Goal: Communication & Community: Share content

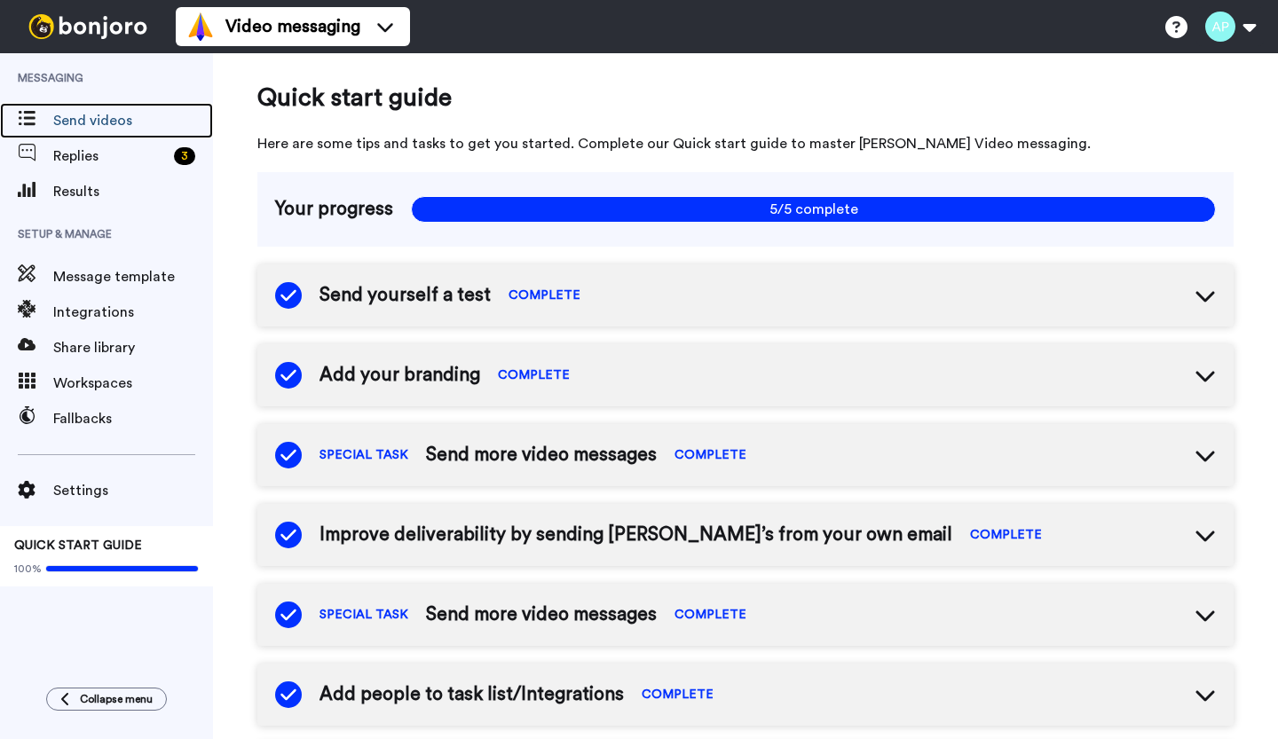
click at [93, 117] on span "Send videos" at bounding box center [133, 120] width 160 height 21
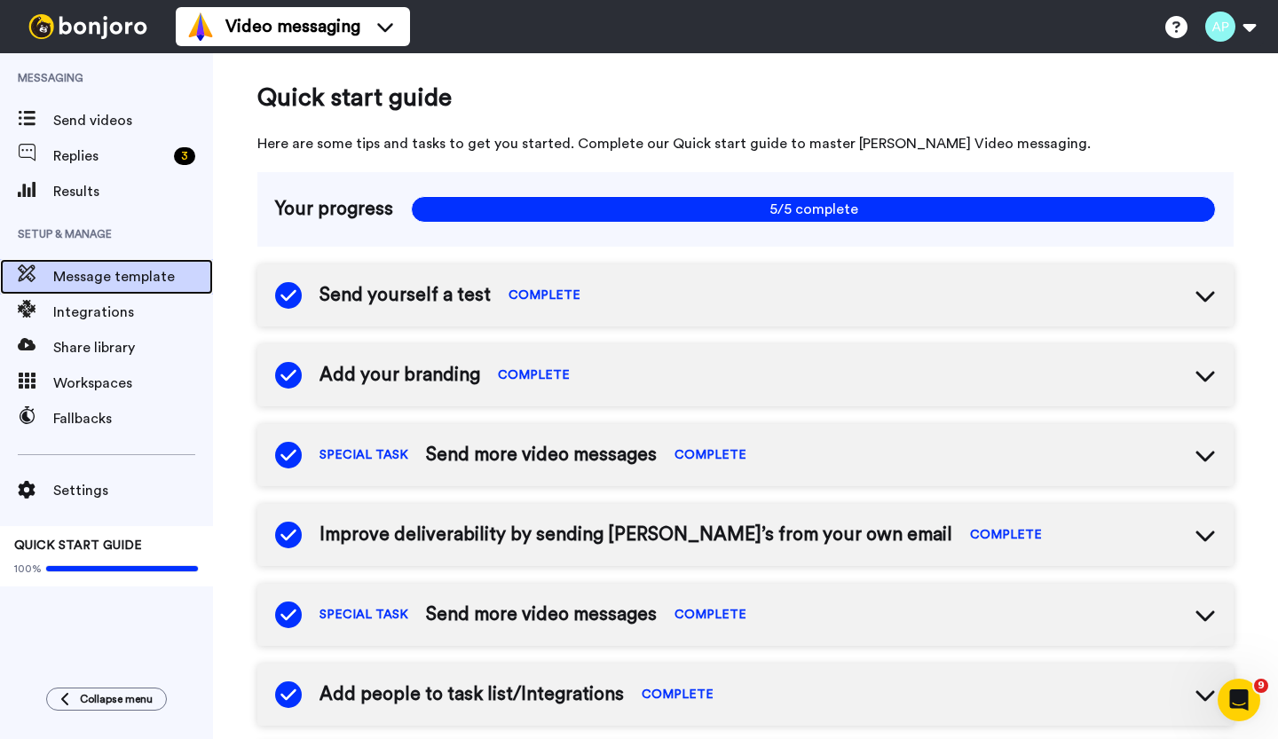
click at [88, 280] on span "Message template" at bounding box center [133, 276] width 160 height 21
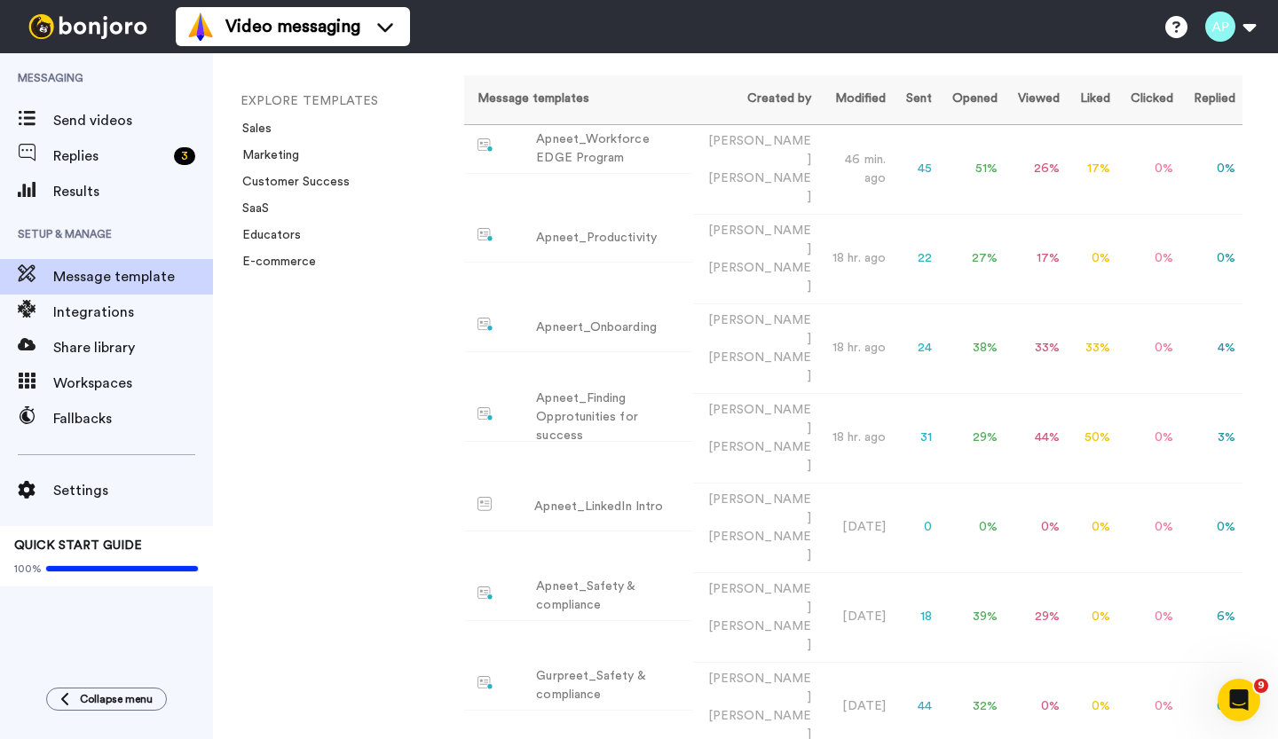
scroll to position [235, 0]
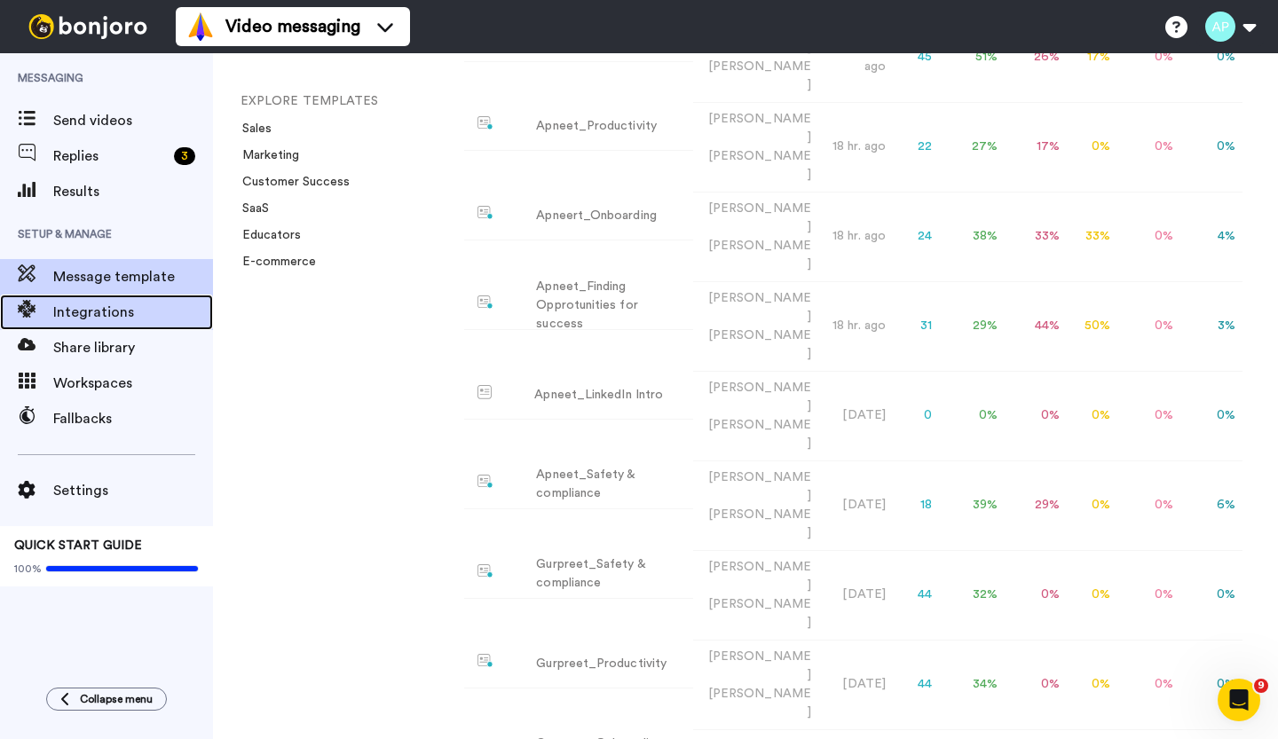
click at [48, 312] on span at bounding box center [26, 313] width 53 height 18
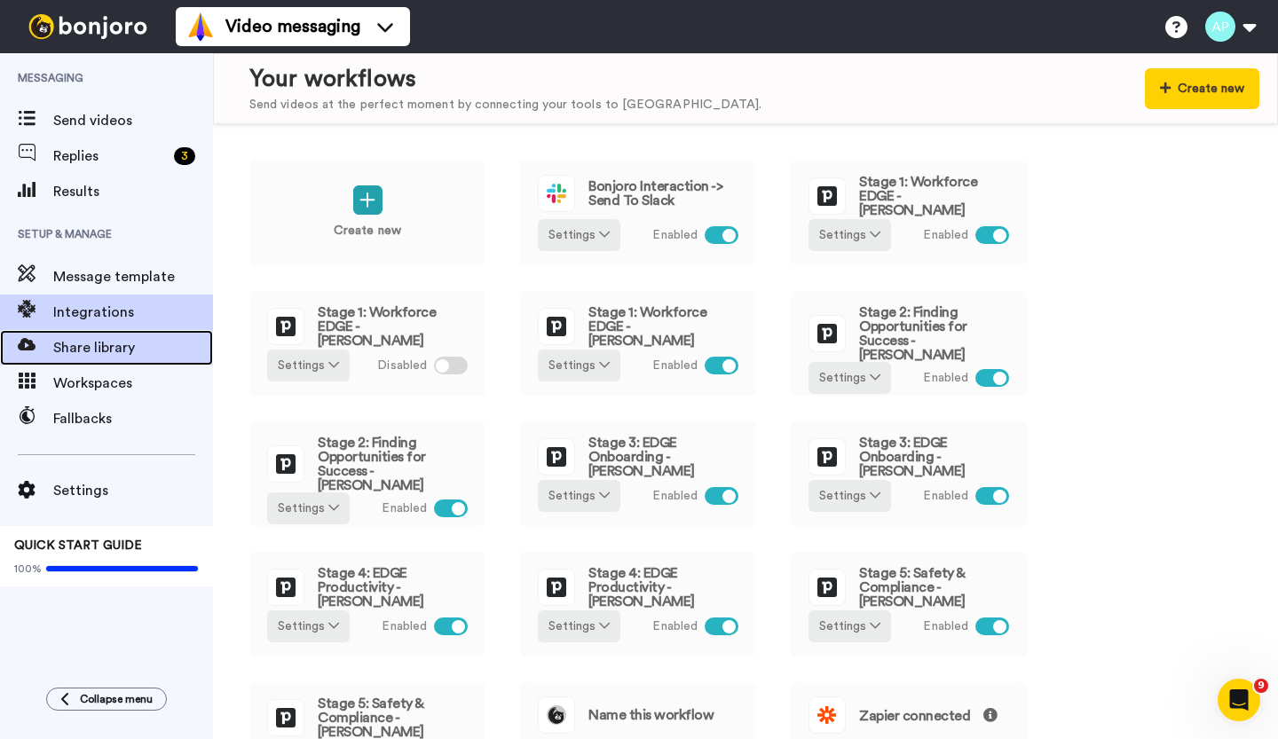
click at [65, 354] on span "Share library" at bounding box center [133, 347] width 160 height 21
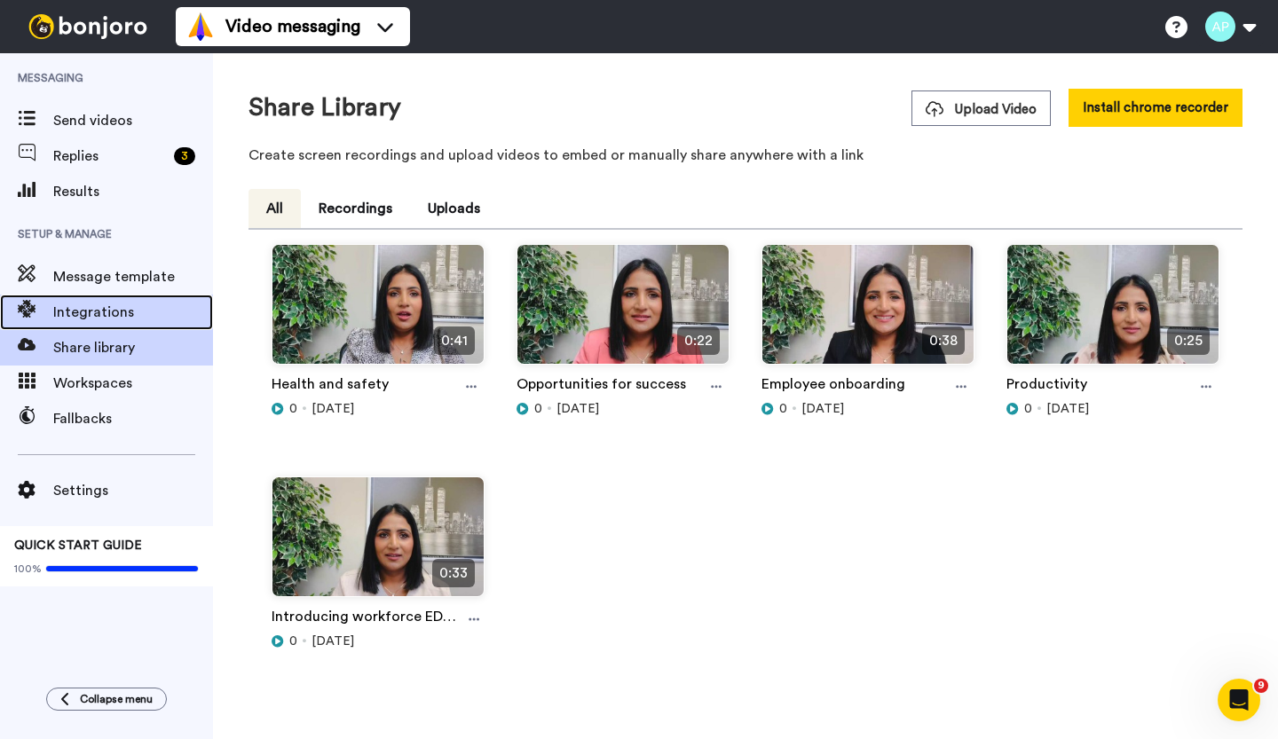
click at [102, 307] on span "Integrations" at bounding box center [133, 312] width 160 height 21
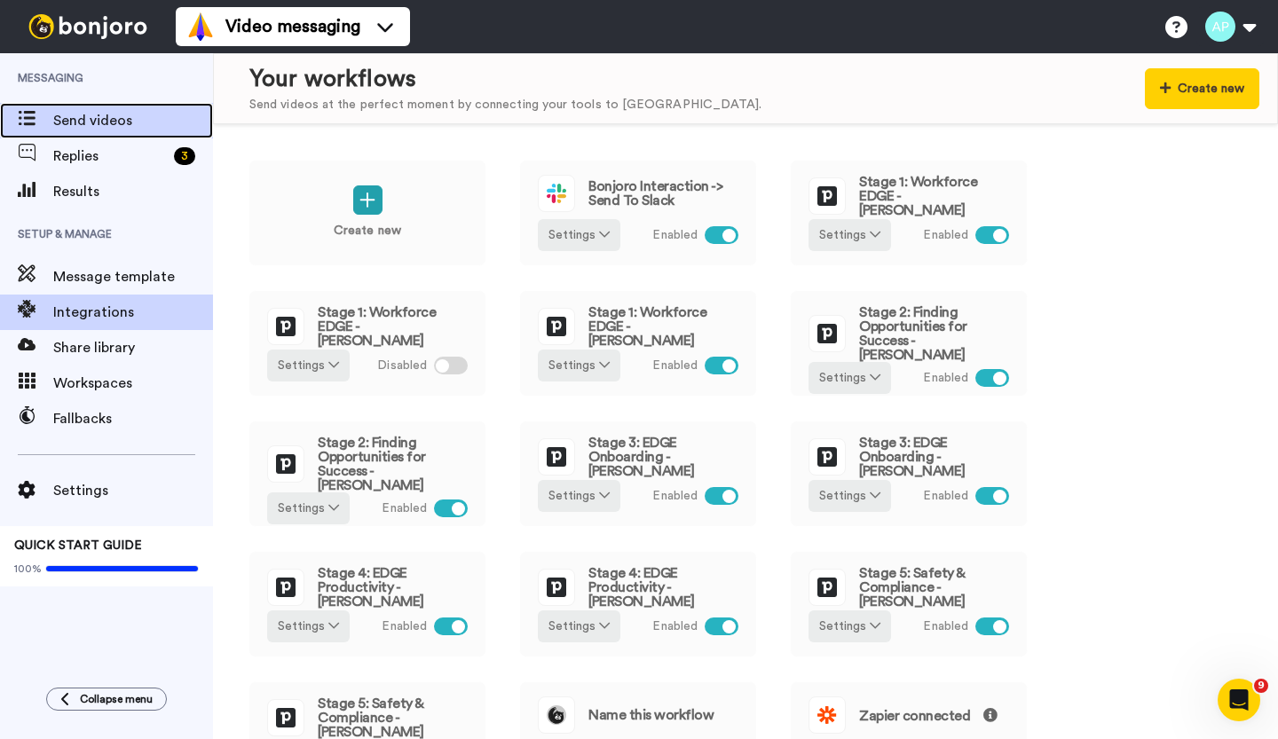
click at [78, 109] on div "Send videos" at bounding box center [106, 120] width 213 height 35
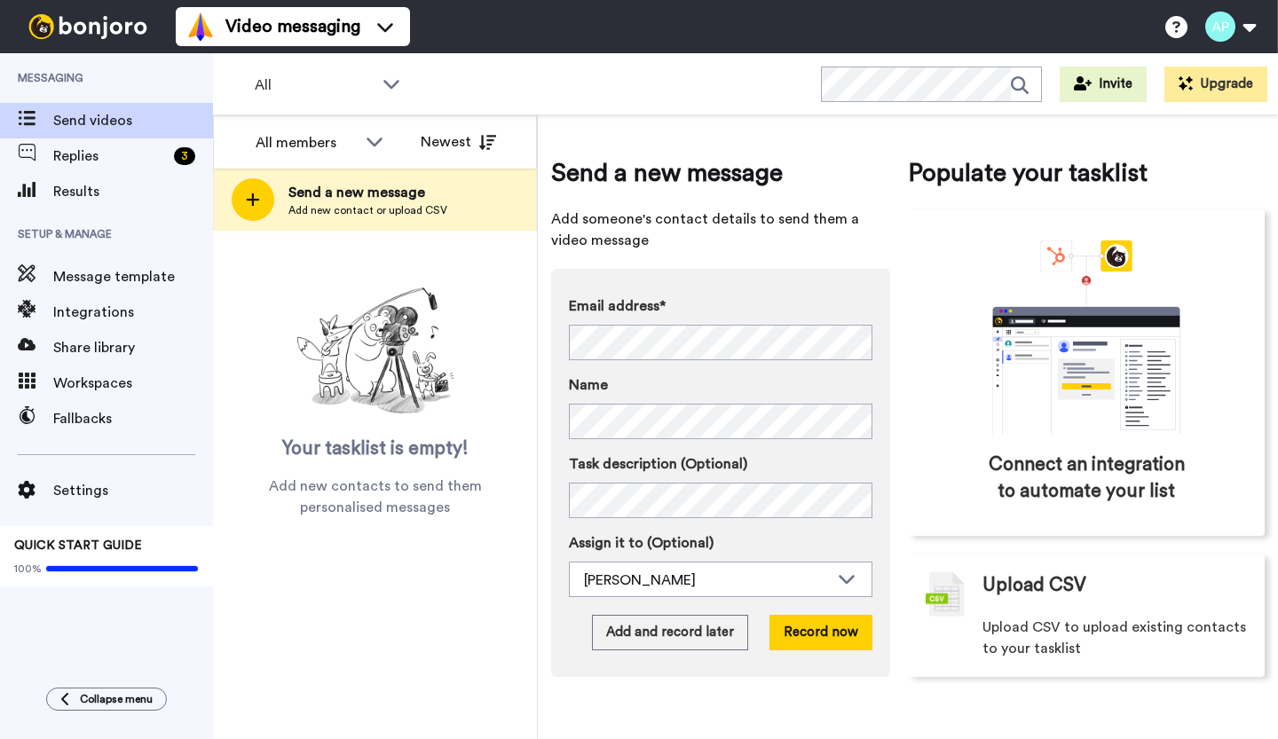
click at [246, 202] on icon at bounding box center [253, 200] width 14 height 16
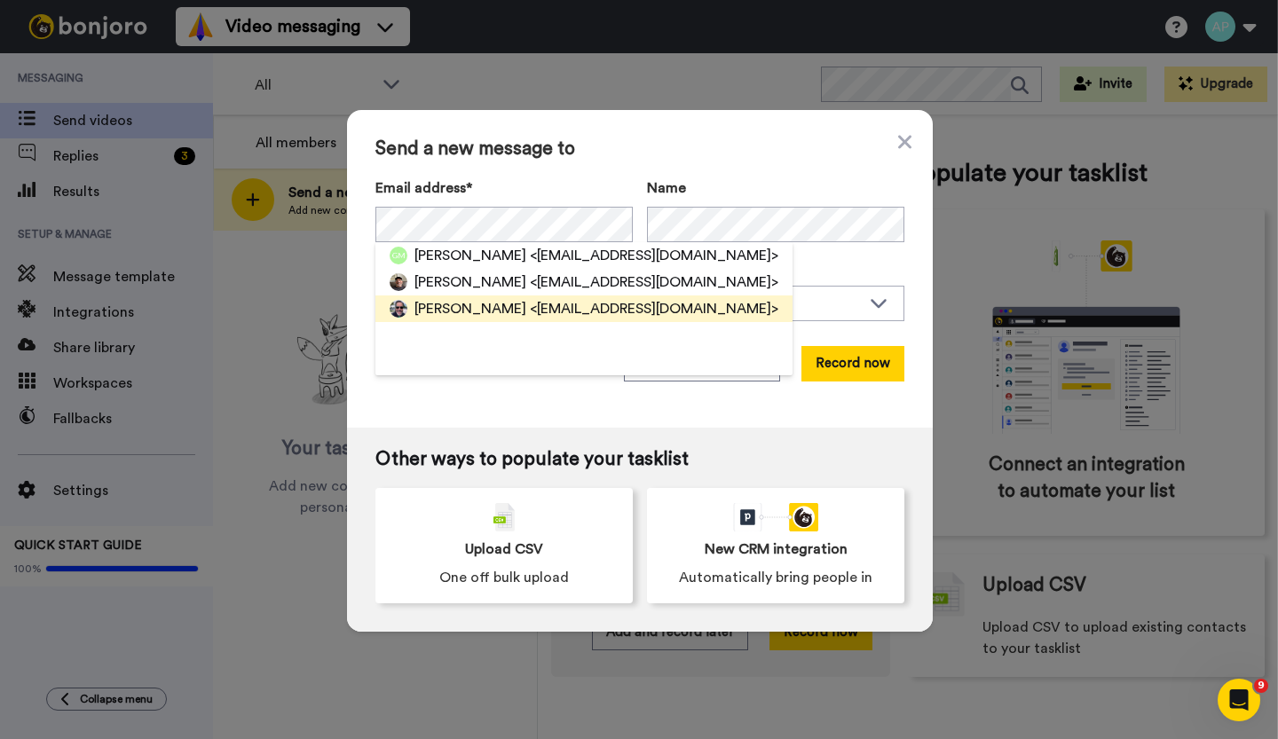
click at [474, 312] on span "[PERSON_NAME]" at bounding box center [470, 308] width 112 height 21
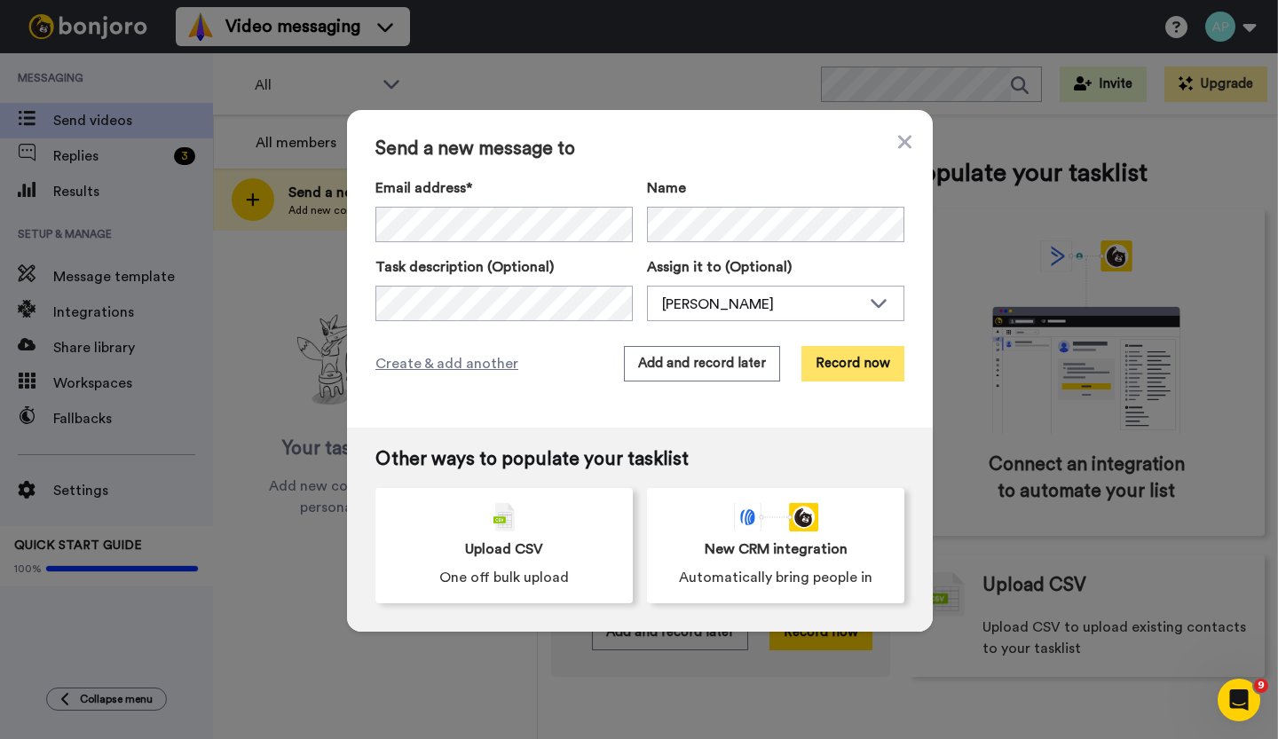
click at [832, 367] on button "Record now" at bounding box center [852, 363] width 103 height 35
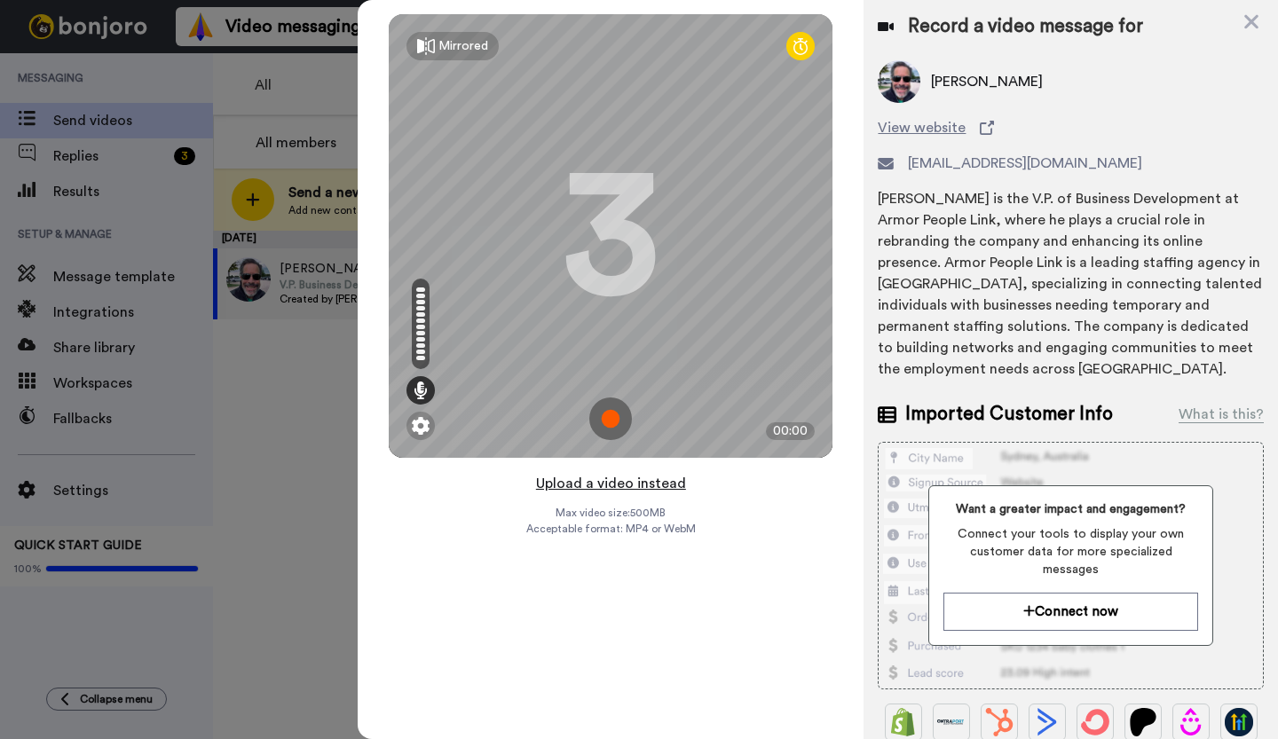
click at [608, 487] on button "Upload a video instead" at bounding box center [611, 483] width 161 height 23
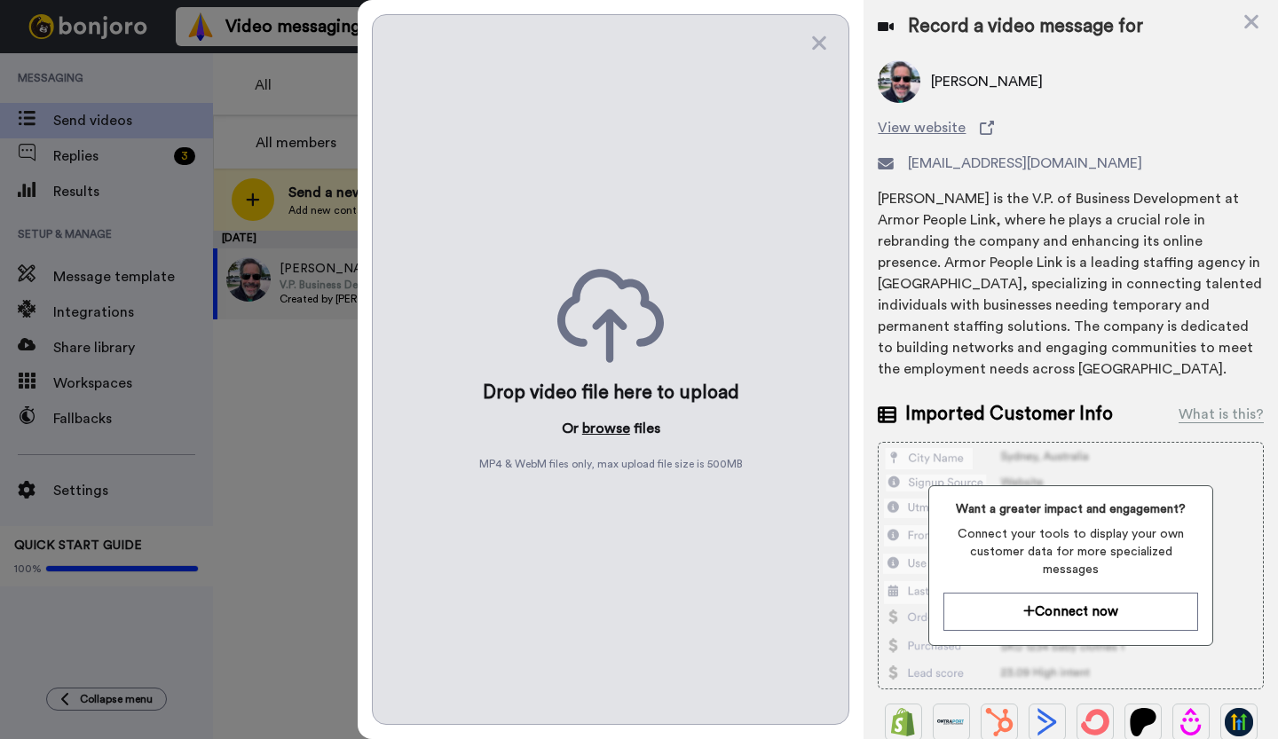
click at [595, 430] on button "browse" at bounding box center [606, 428] width 48 height 21
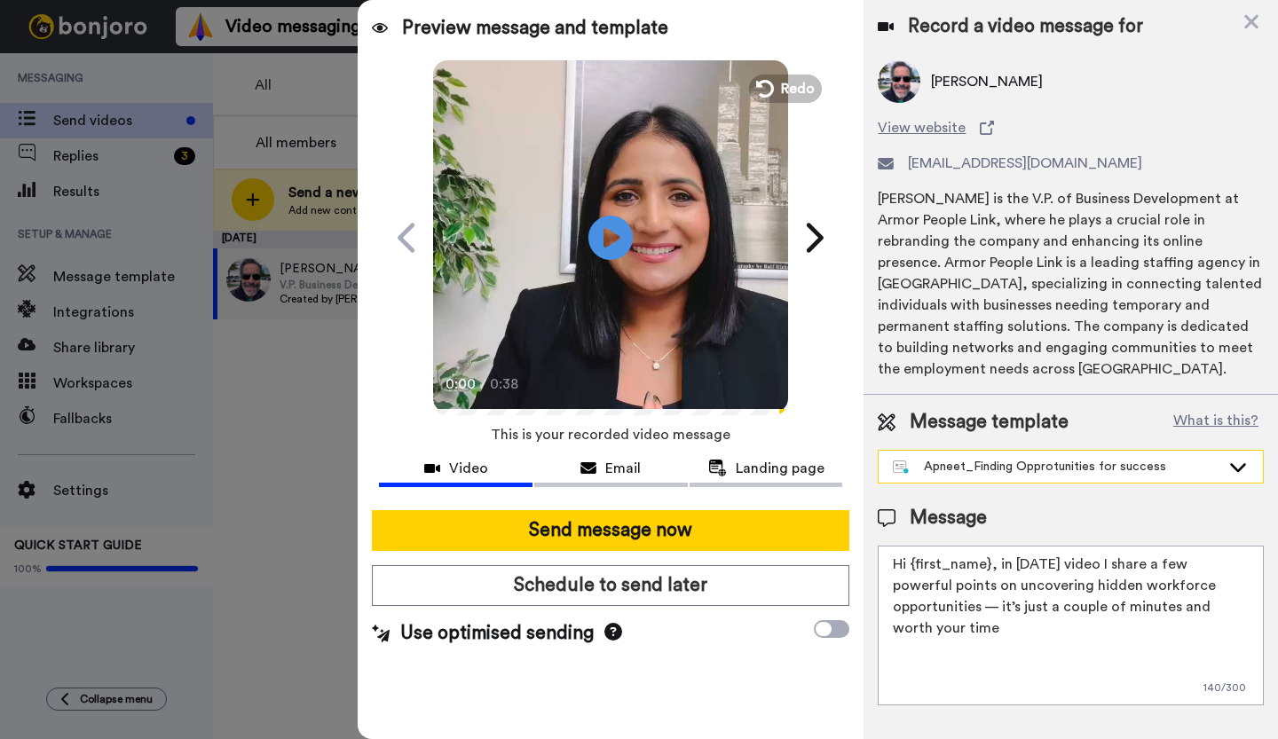
click at [1240, 469] on icon at bounding box center [1238, 467] width 16 height 9
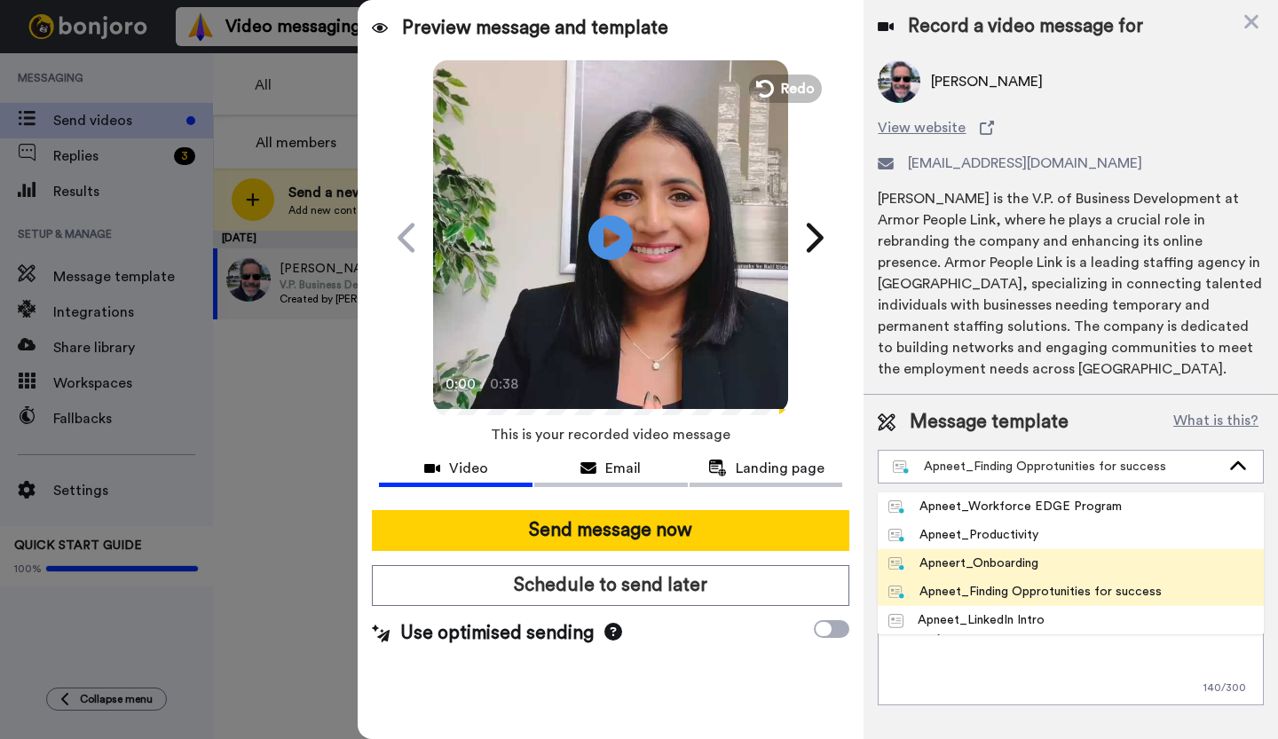
click at [1009, 564] on div "Apneert_Onboarding" at bounding box center [963, 564] width 150 height 18
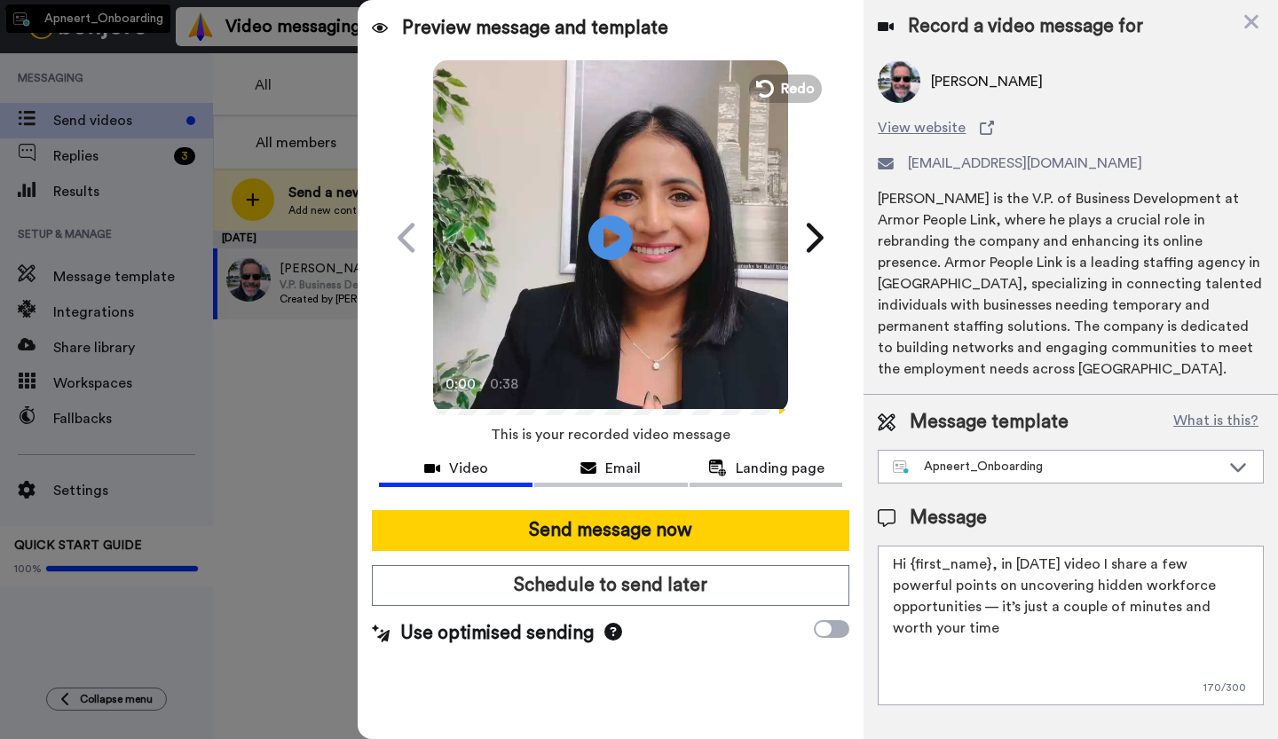
type textarea "Hi {first_name}, today’s video touches on a challenge many leaders face but rar…"
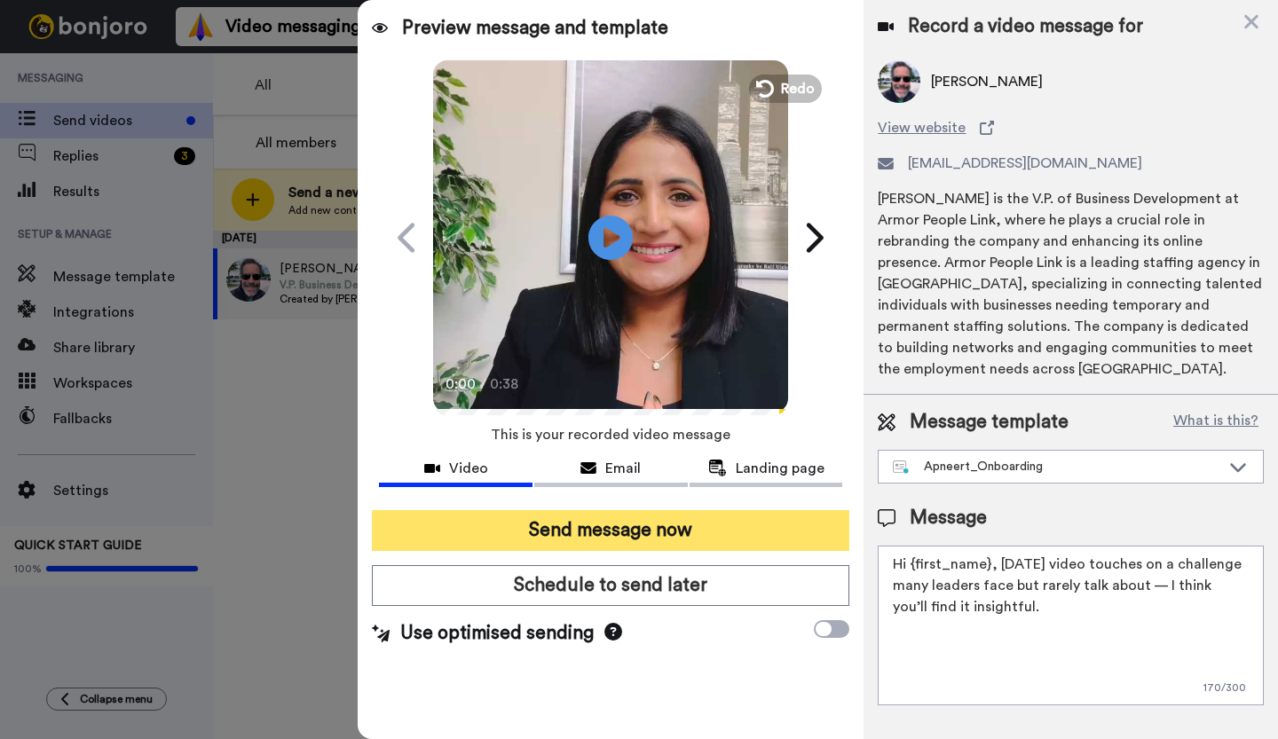
click at [621, 532] on button "Send message now" at bounding box center [610, 530] width 477 height 41
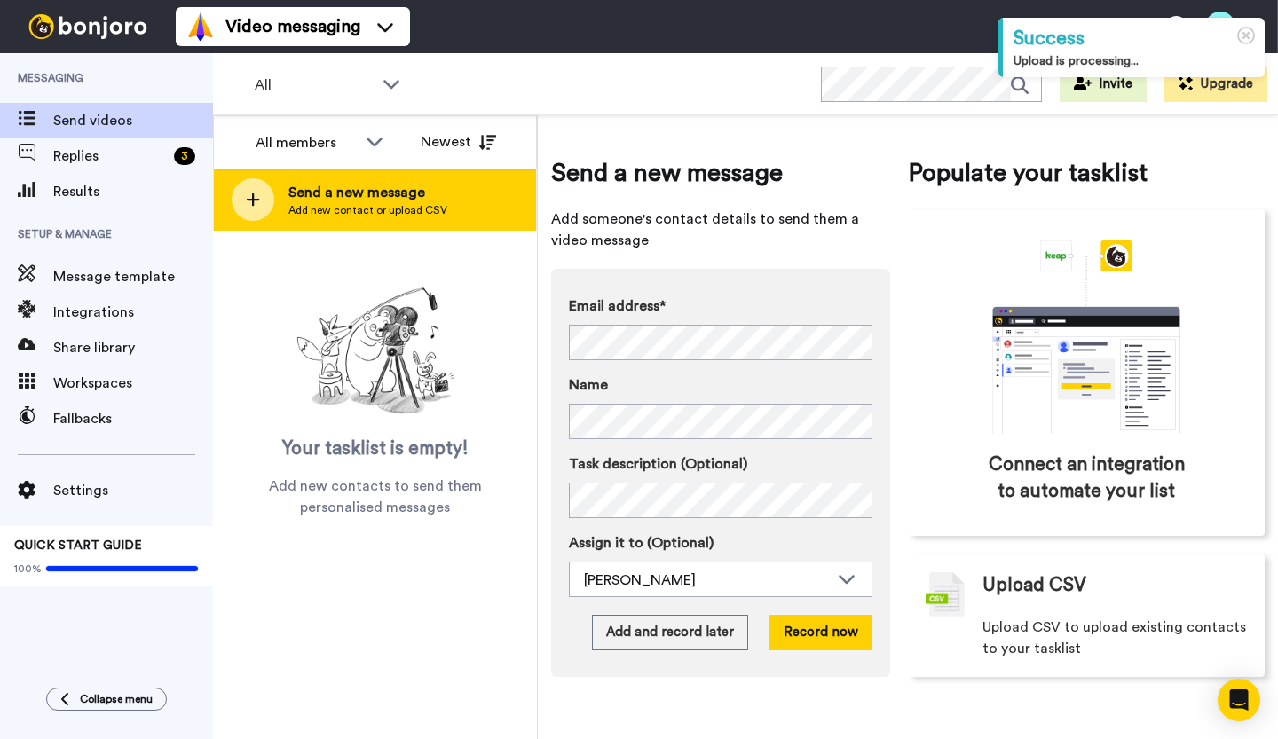
click at [247, 211] on div at bounding box center [253, 199] width 43 height 43
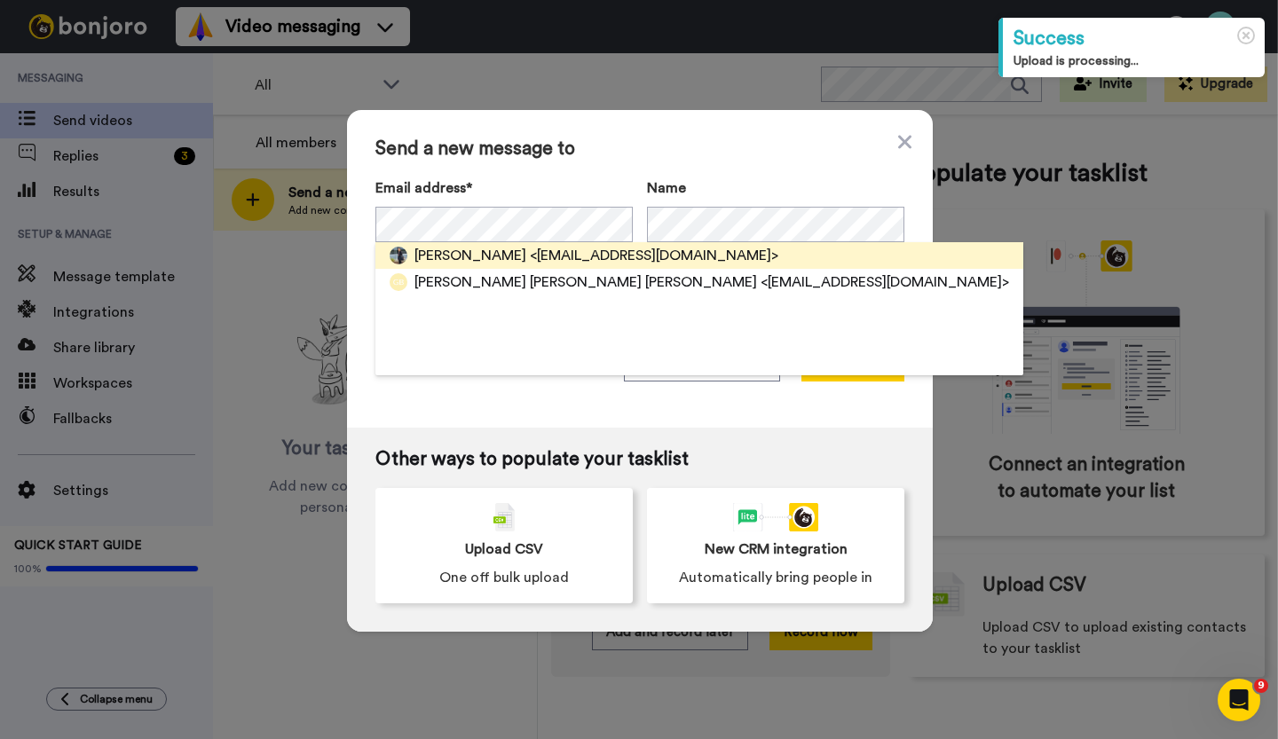
click at [428, 256] on span "[PERSON_NAME]" at bounding box center [470, 255] width 112 height 21
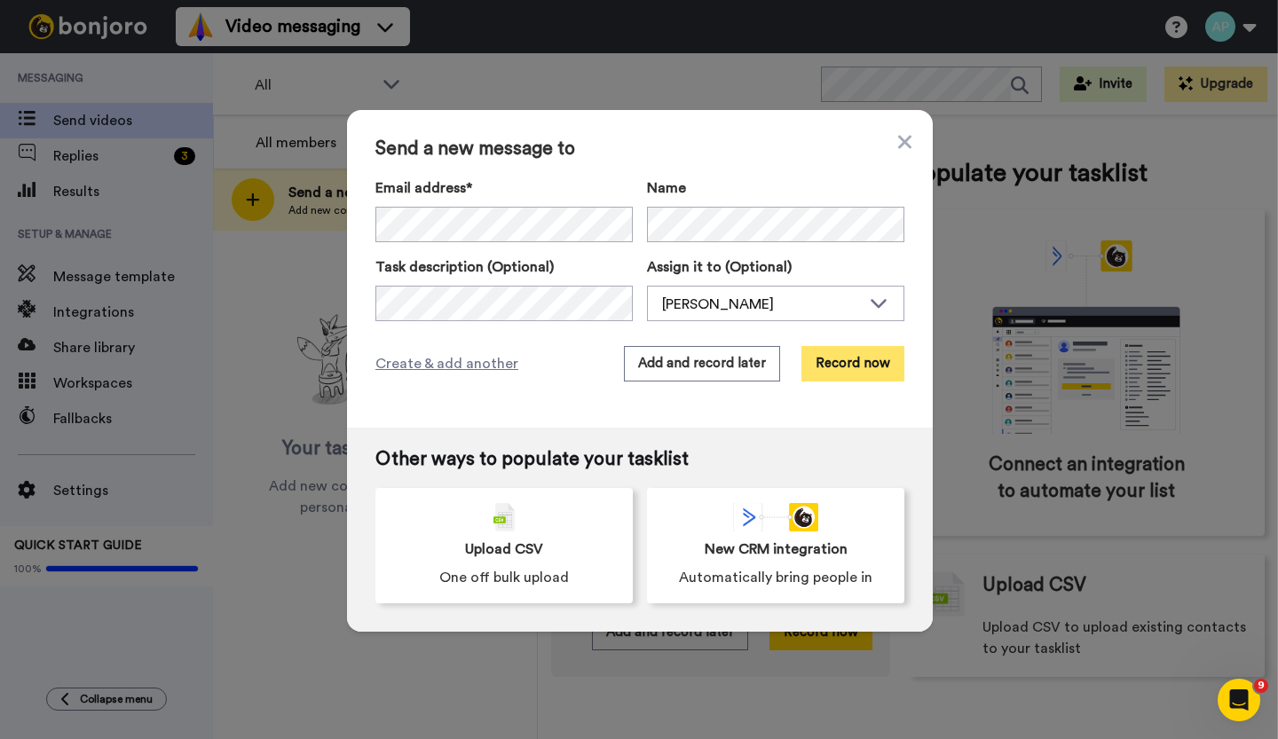
click at [834, 363] on button "Record now" at bounding box center [852, 363] width 103 height 35
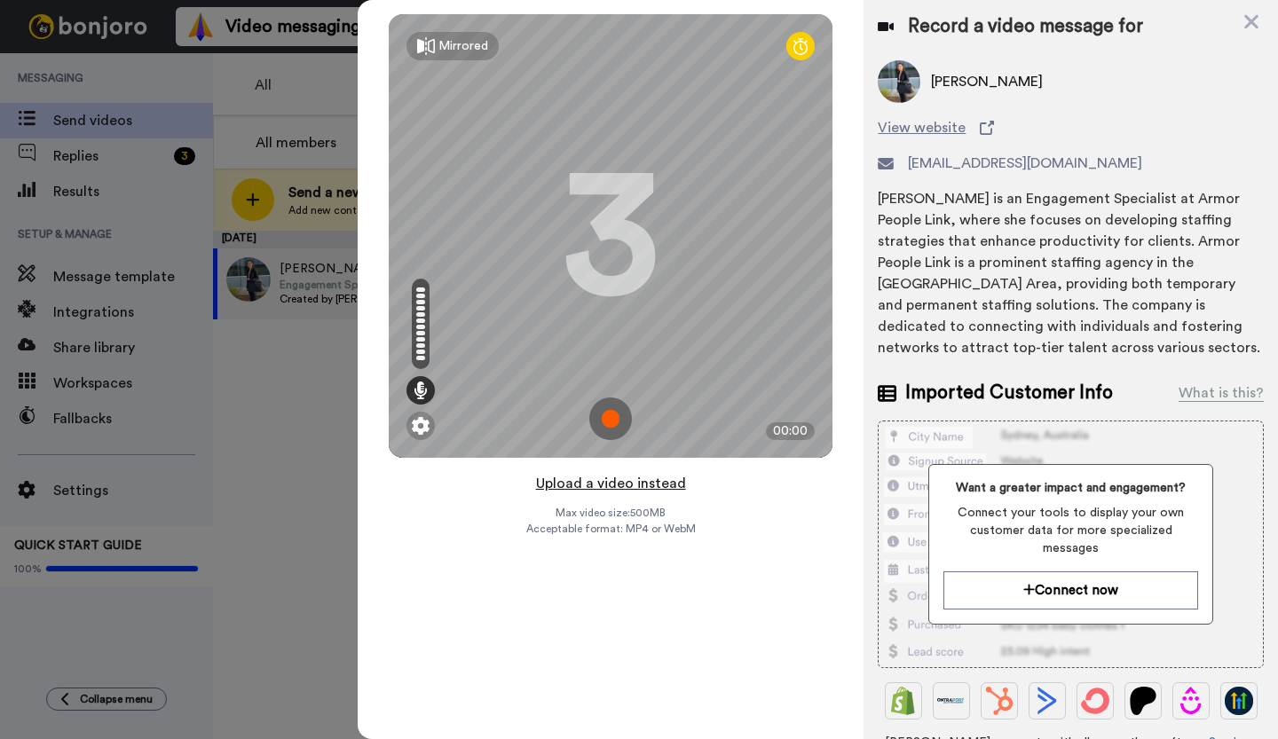
click at [608, 487] on button "Upload a video instead" at bounding box center [611, 483] width 161 height 23
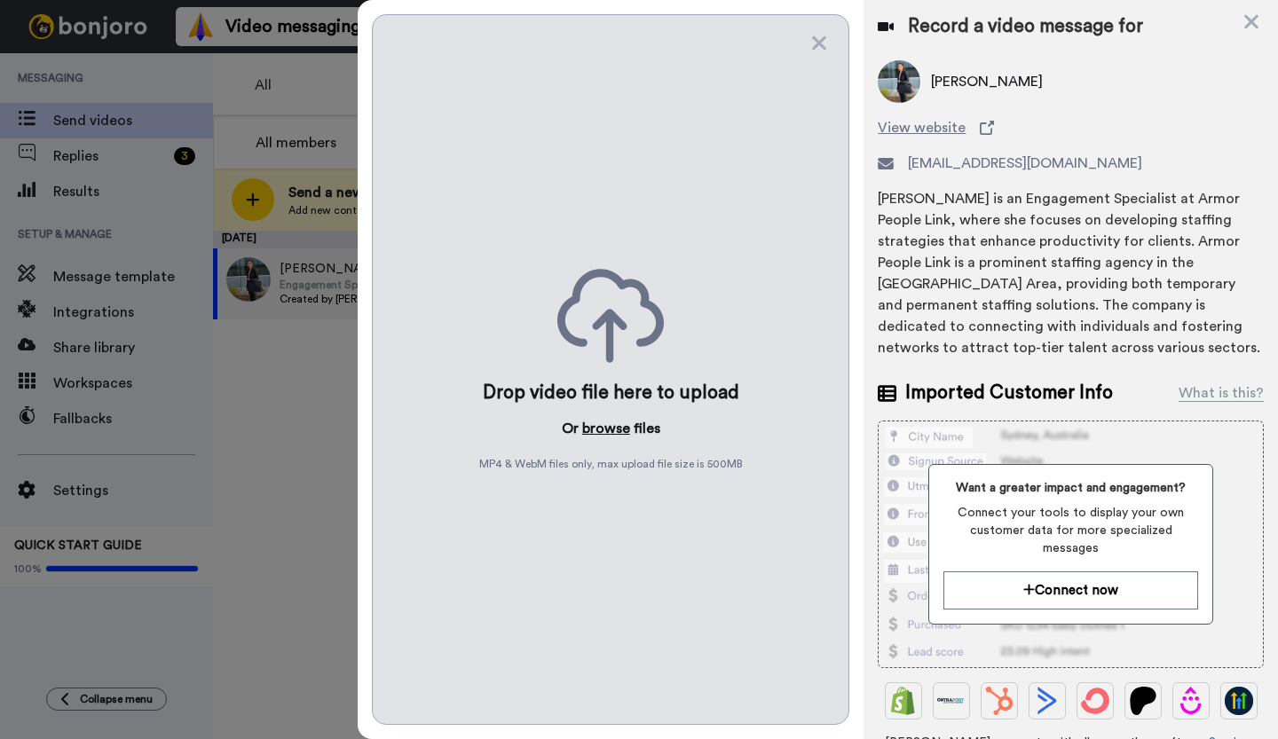
click at [598, 432] on button "browse" at bounding box center [606, 428] width 48 height 21
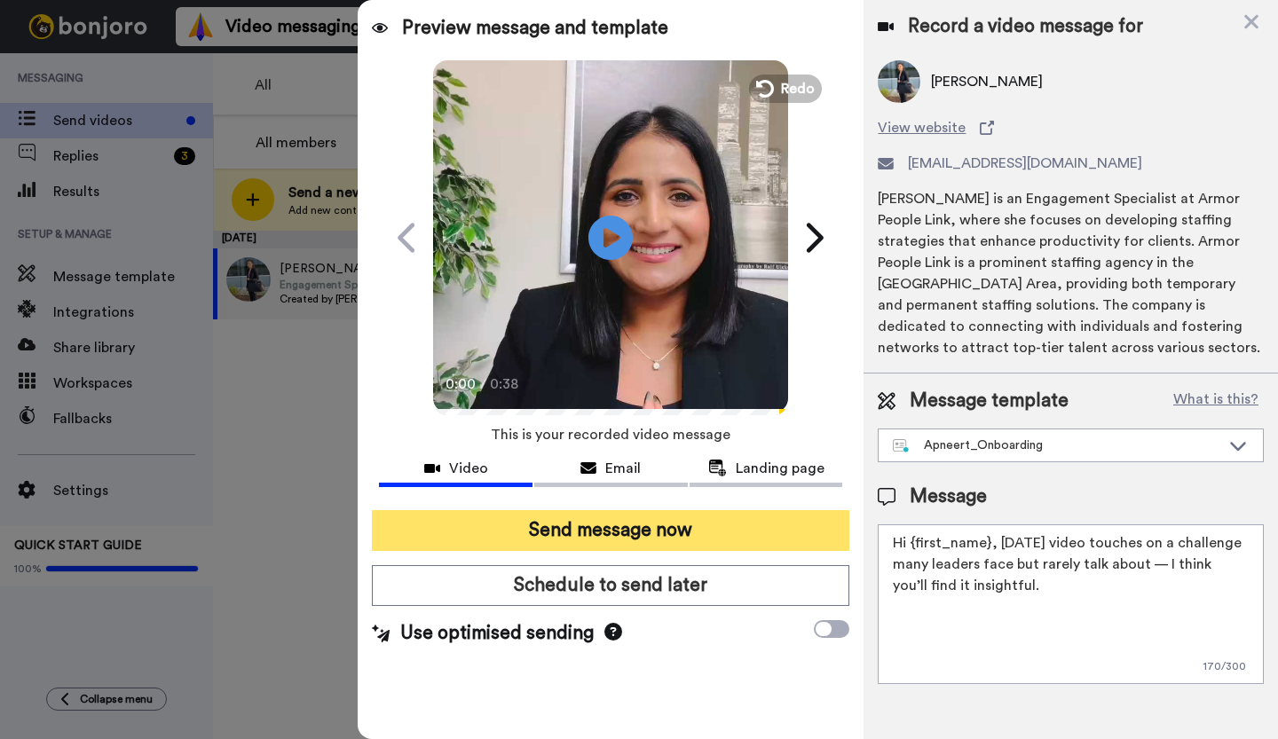
click at [667, 529] on button "Send message now" at bounding box center [610, 530] width 477 height 41
